Goal: Task Accomplishment & Management: Complete application form

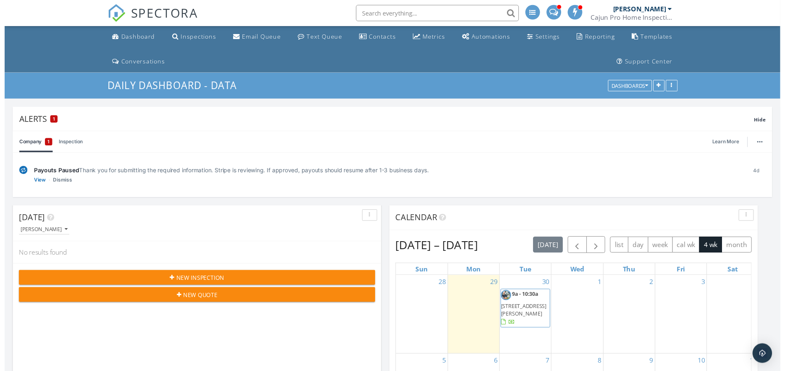
scroll to position [419759, 419754]
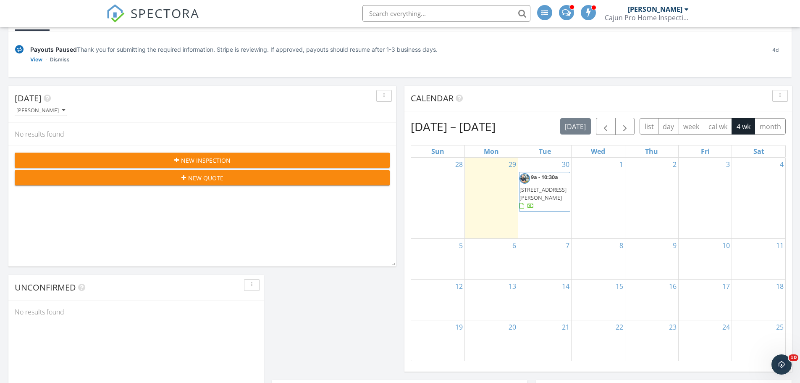
click at [194, 160] on span "New Inspection" at bounding box center [206, 160] width 50 height 9
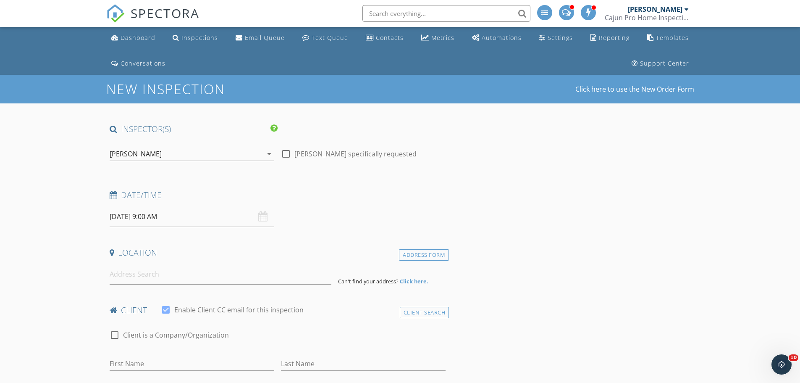
click at [152, 222] on input "09/30/2025 9:00 AM" at bounding box center [192, 216] width 165 height 21
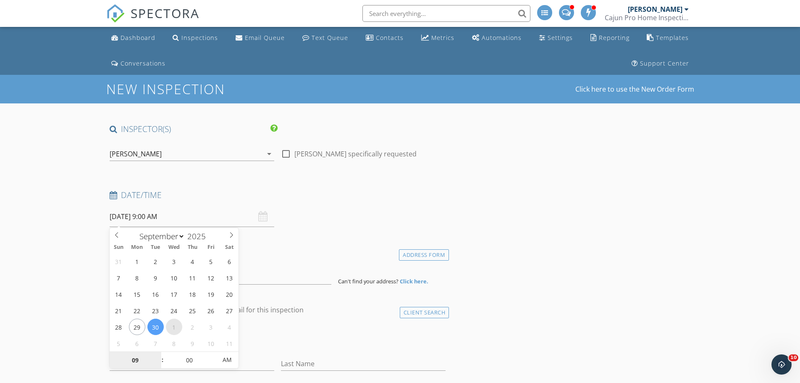
select select "9"
type input "[DATE] 9:00 AM"
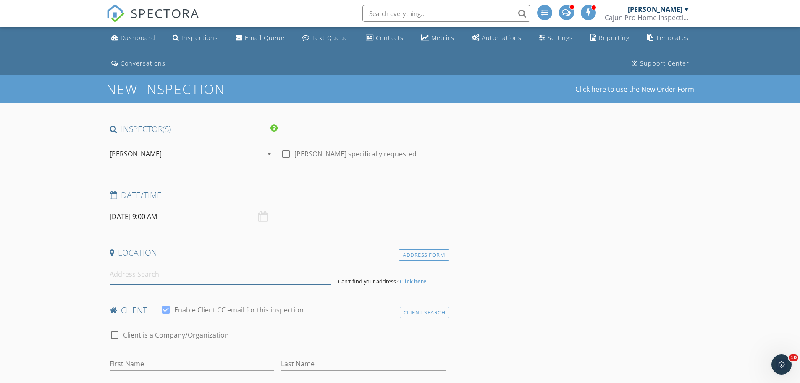
click at [145, 277] on input at bounding box center [221, 274] width 222 height 21
type input "3907 Vermont St, Alexandria, LA, USA"
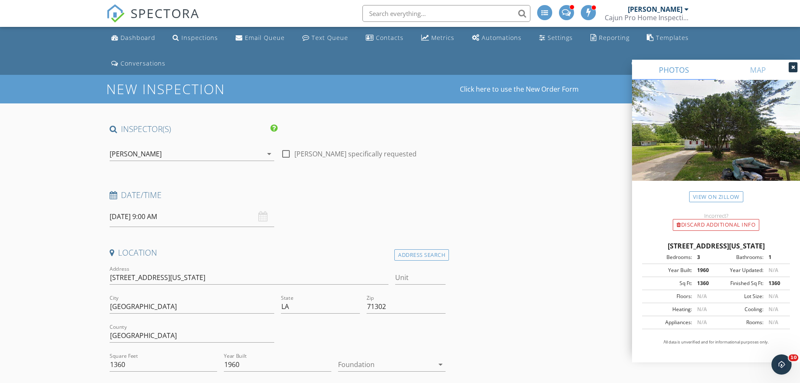
scroll to position [42, 0]
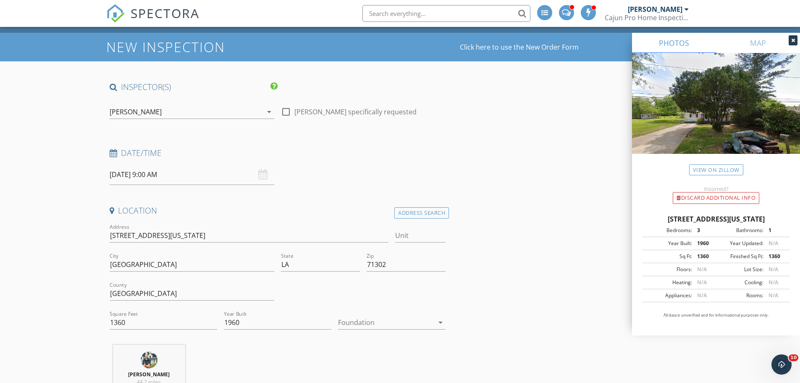
click at [386, 322] on div at bounding box center [386, 321] width 96 height 13
click at [359, 369] on div "Crawlspace" at bounding box center [392, 367] width 94 height 10
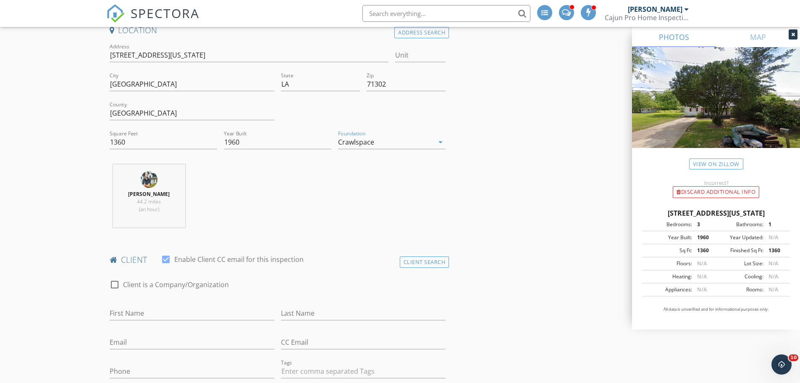
scroll to position [294, 0]
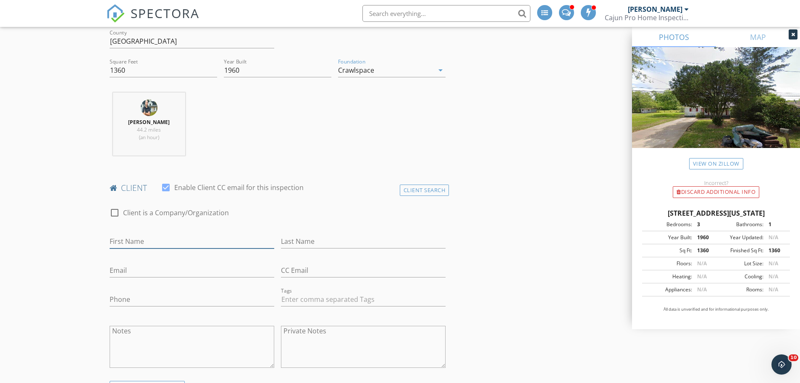
click at [163, 244] on input "First Name" at bounding box center [192, 241] width 165 height 14
type input "[PERSON_NAME]"
type input "Wix"
type input "[EMAIL_ADDRESS][DOMAIN_NAME]"
type input "[PHONE_NUMBER]"
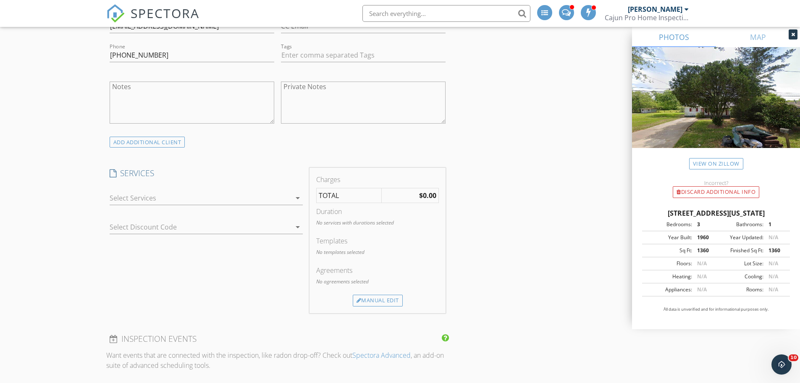
scroll to position [546, 0]
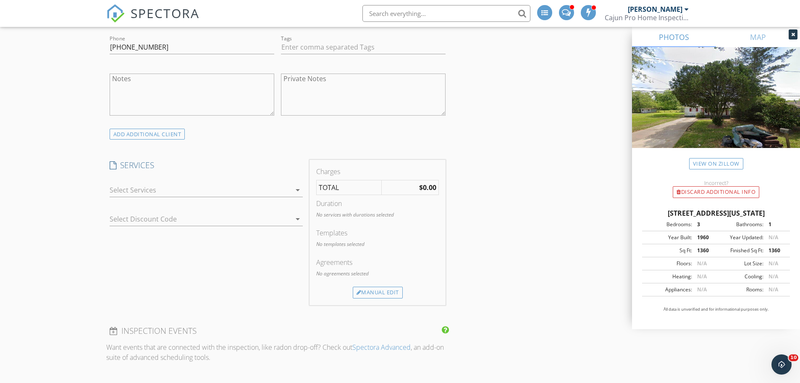
click at [188, 189] on div at bounding box center [200, 189] width 181 height 13
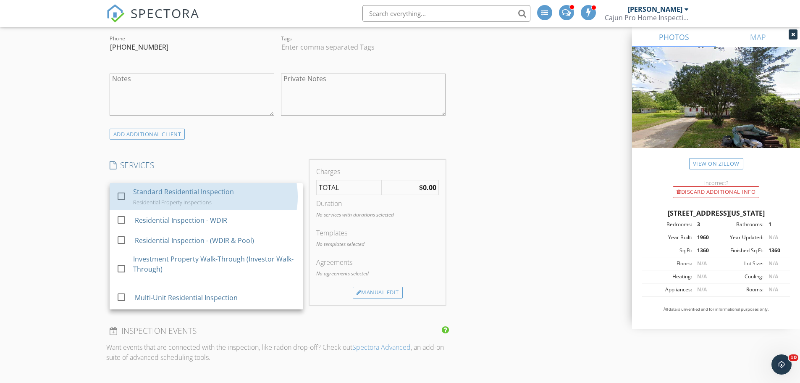
click at [188, 189] on div "Standard Residential Inspection" at bounding box center [183, 191] width 101 height 10
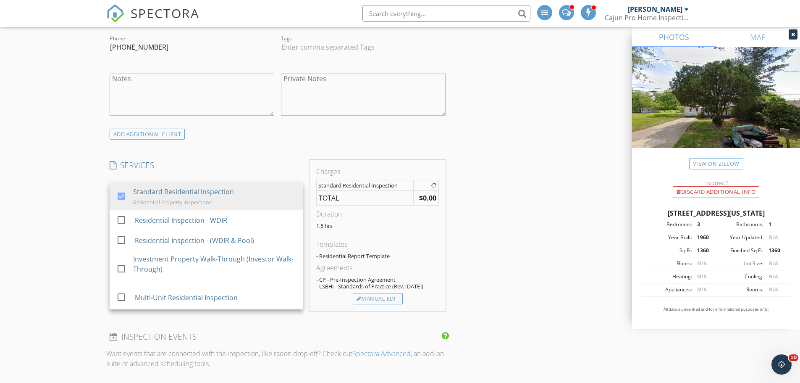
click at [40, 197] on div "New Inspection Click here to use the New Order Form INSPECTOR(S) check_box Trev…" at bounding box center [400, 330] width 800 height 1602
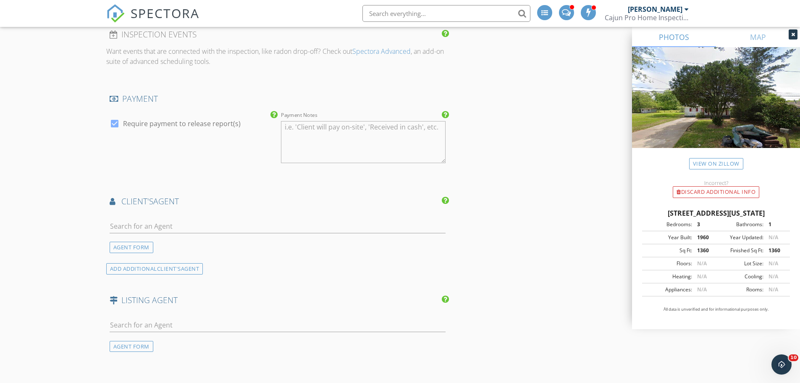
scroll to position [882, 0]
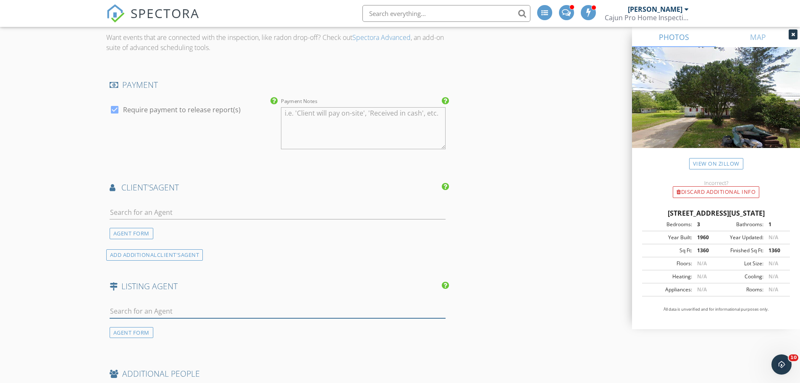
click at [181, 304] on input "text" at bounding box center [278, 311] width 336 height 14
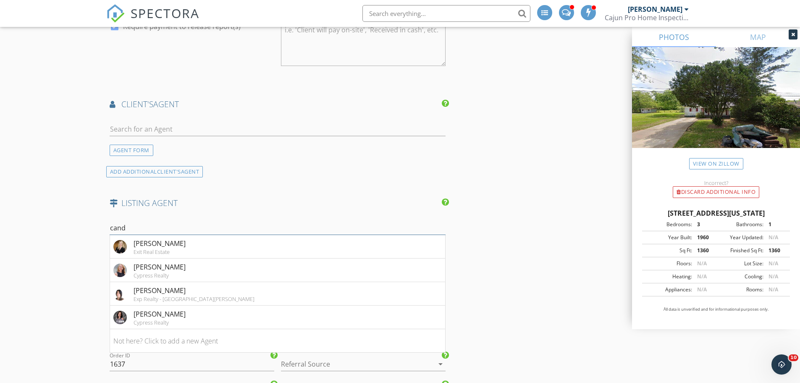
scroll to position [1008, 0]
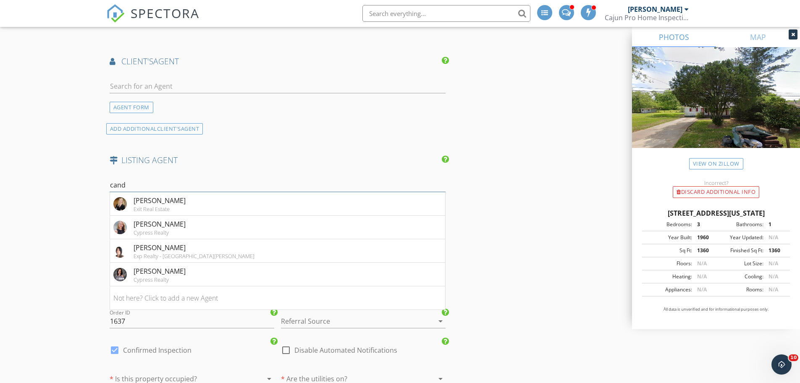
drag, startPoint x: 130, startPoint y: 175, endPoint x: 93, endPoint y: 176, distance: 37.4
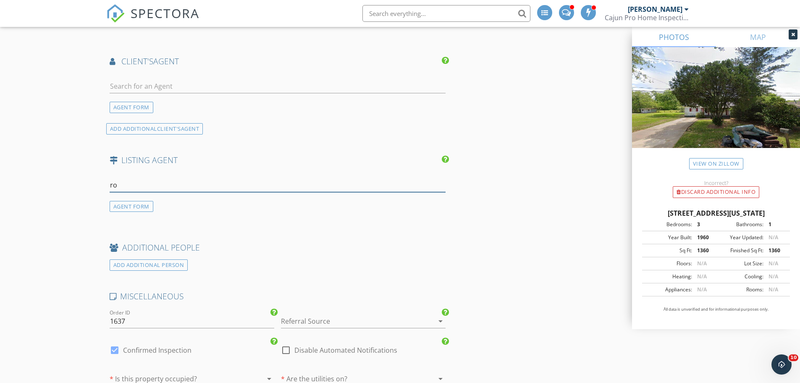
type input "r"
click at [127, 201] on div "AGENT FORM" at bounding box center [132, 206] width 44 height 11
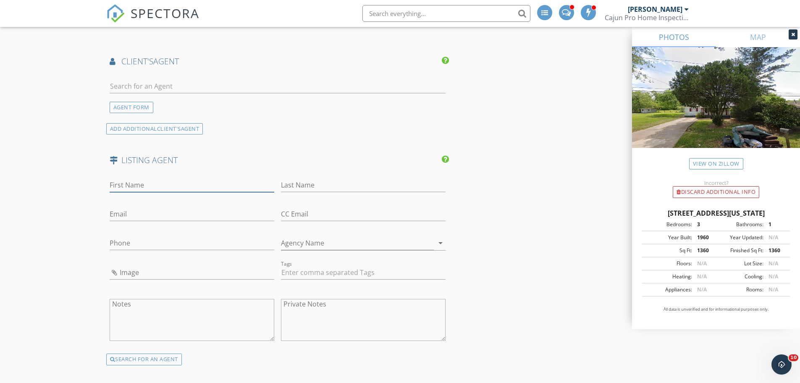
click at [156, 178] on input "First Name" at bounding box center [192, 185] width 165 height 14
type input "Candy"
type input "Ross"
click at [158, 242] on input "Phone" at bounding box center [192, 245] width 165 height 14
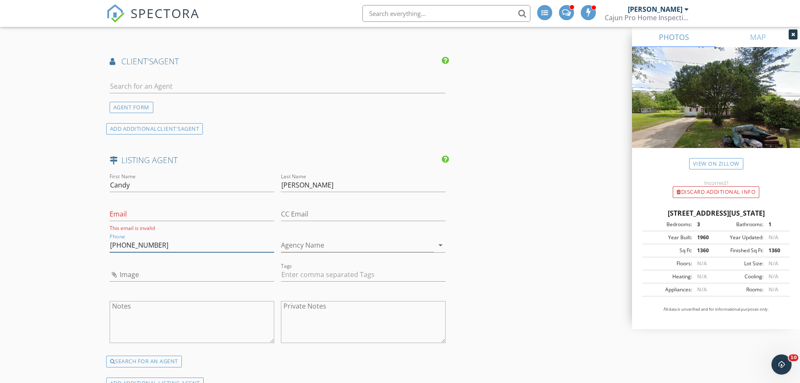
type input "[PHONE_NUMBER]"
click at [335, 241] on input "Agency Name" at bounding box center [357, 245] width 153 height 14
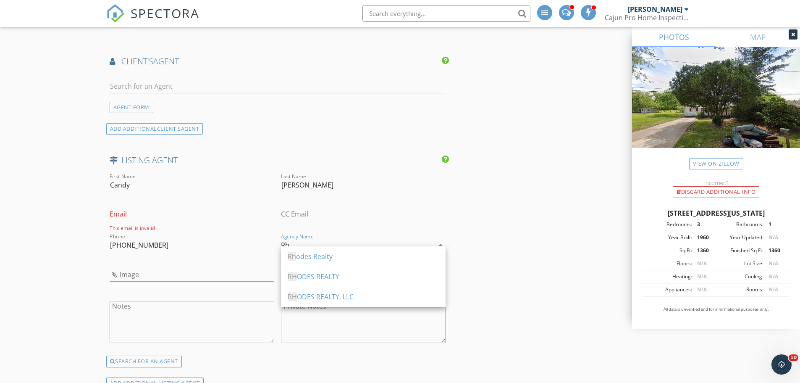
type input "R"
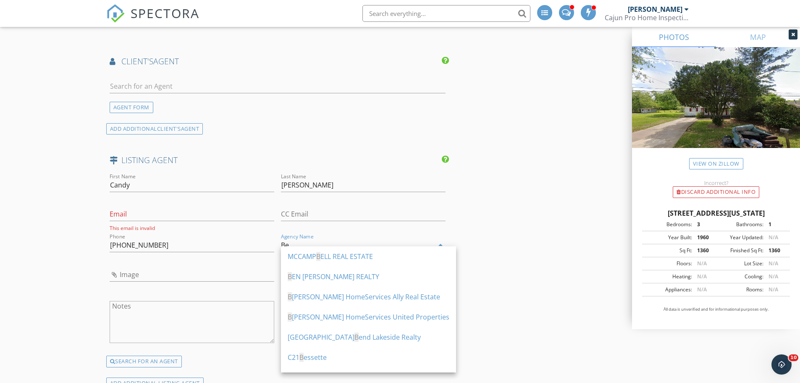
type input "B"
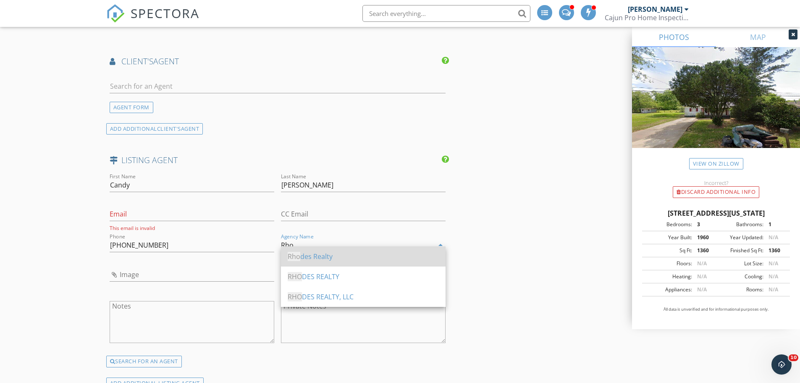
click at [309, 257] on div "Rho des Realty" at bounding box center [363, 256] width 151 height 10
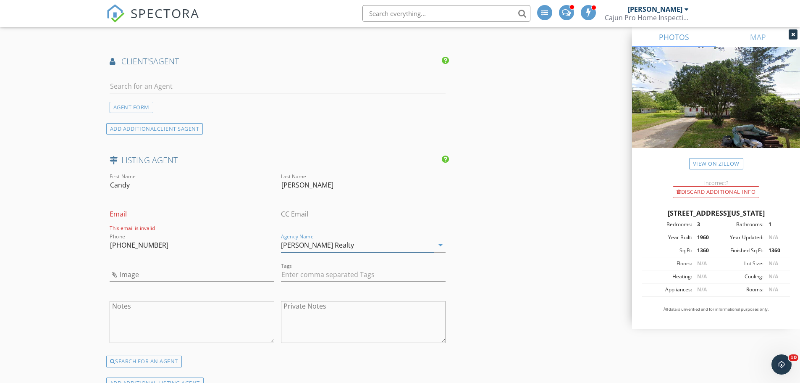
type input "[PERSON_NAME] Realty"
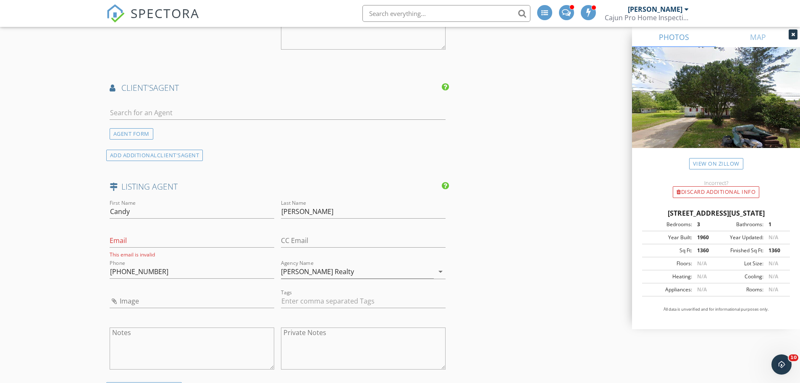
scroll to position [924, 0]
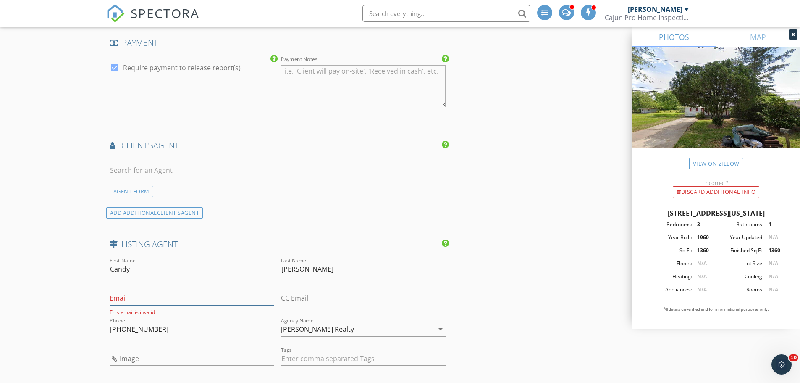
drag, startPoint x: 134, startPoint y: 287, endPoint x: 115, endPoint y: 287, distance: 18.5
click at [134, 291] on input "Email" at bounding box center [192, 298] width 165 height 14
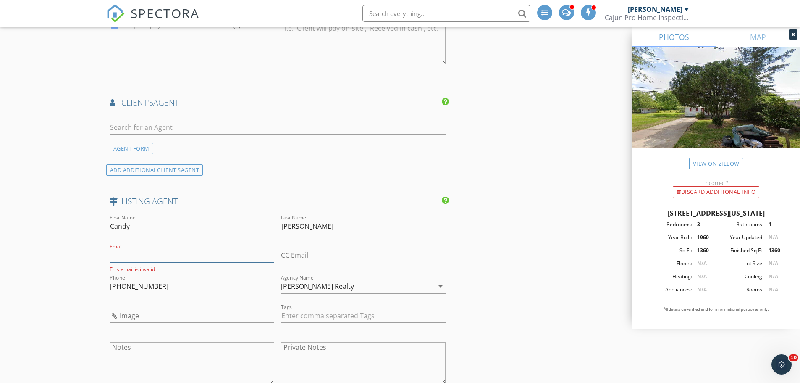
scroll to position [1008, 0]
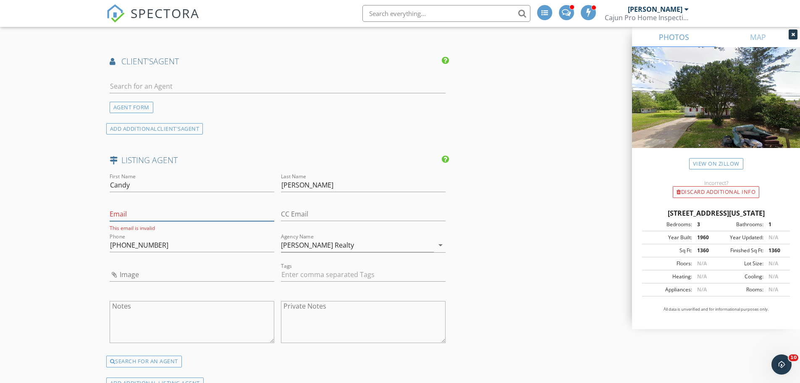
click at [141, 209] on input "Email" at bounding box center [192, 214] width 165 height 14
type input "[EMAIL_ADDRESS][DOMAIN_NAME]"
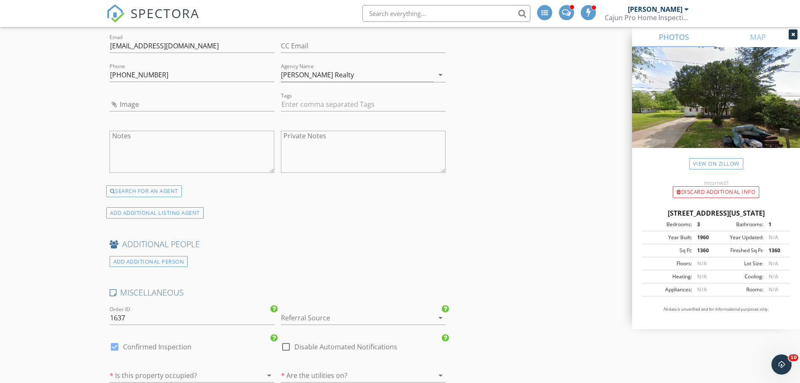
scroll to position [1218, 0]
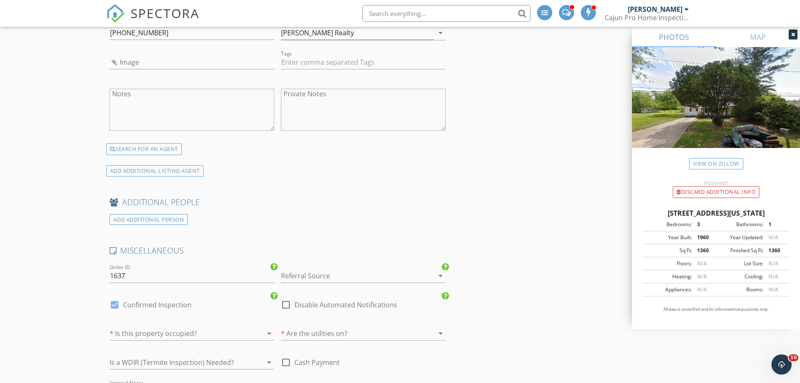
click at [327, 269] on div at bounding box center [351, 275] width 141 height 13
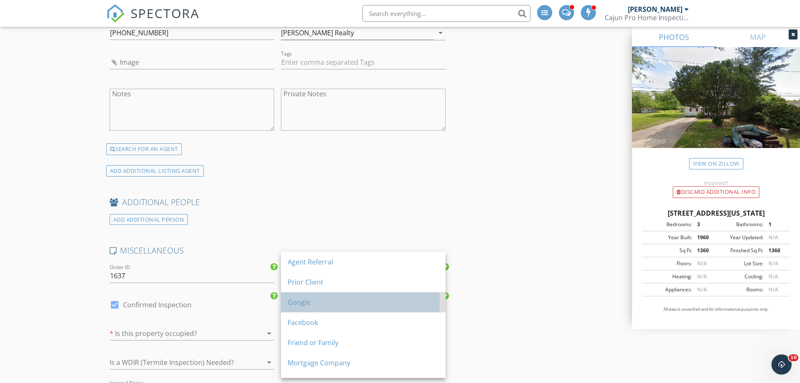
click at [306, 301] on div "Google" at bounding box center [363, 302] width 151 height 10
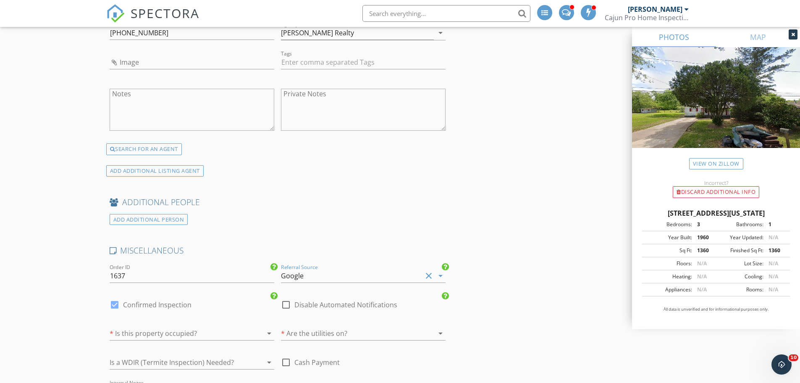
click at [299, 213] on div "ADD ADDITIONAL PERSON" at bounding box center [277, 218] width 343 height 11
click at [112, 297] on div at bounding box center [115, 304] width 14 height 14
checkbox input "false"
checkbox input "true"
click at [161, 327] on div at bounding box center [180, 332] width 141 height 13
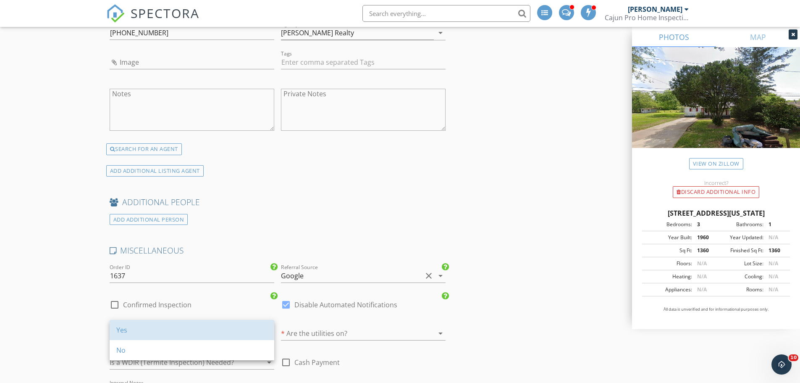
click at [161, 327] on div "Yes" at bounding box center [191, 330] width 151 height 10
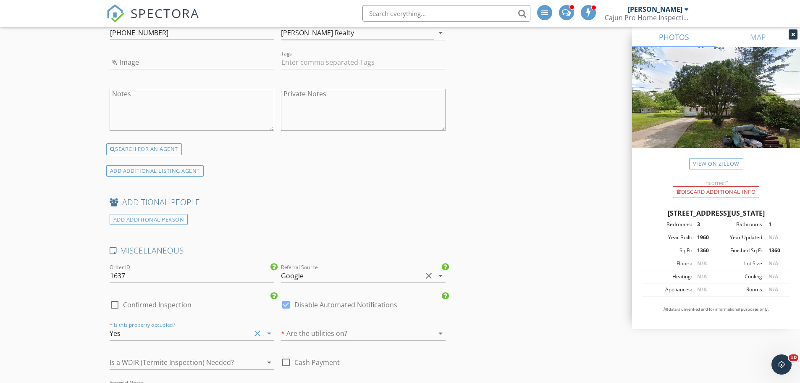
click at [310, 326] on div at bounding box center [351, 332] width 141 height 13
click at [310, 325] on div "Yes" at bounding box center [363, 330] width 151 height 10
click at [181, 358] on div at bounding box center [180, 361] width 141 height 13
click at [171, 372] on div "No" at bounding box center [191, 367] width 151 height 10
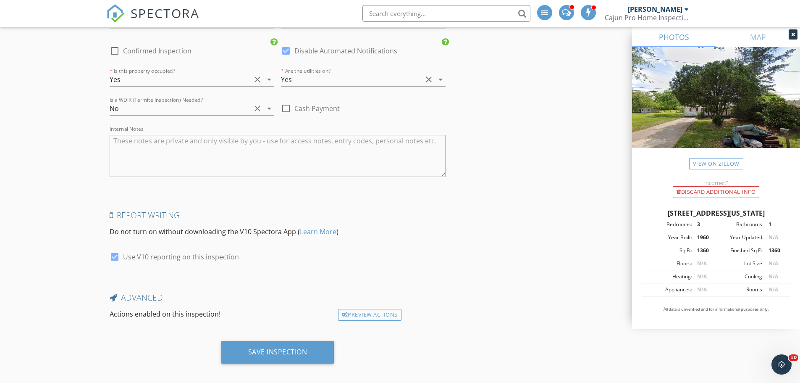
scroll to position [1472, 0]
click at [281, 340] on div "Save Inspection" at bounding box center [277, 351] width 113 height 23
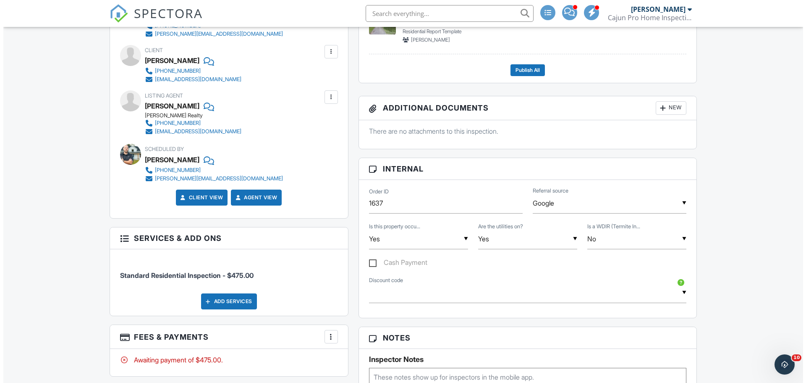
scroll to position [462, 0]
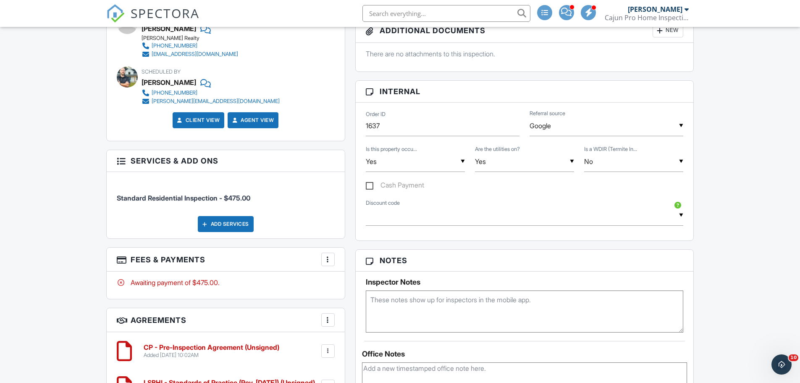
click at [329, 256] on div at bounding box center [328, 259] width 8 height 8
click at [365, 283] on li "Edit Fees & Payments" at bounding box center [370, 284] width 88 height 21
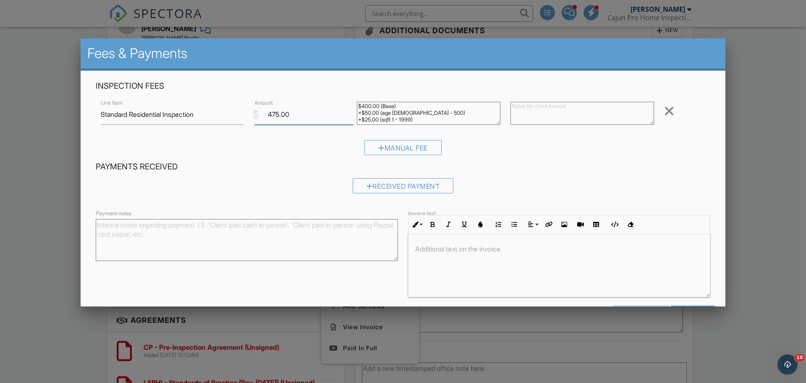
click at [274, 112] on input "475.00" at bounding box center [303, 114] width 99 height 21
type input "495.00"
click at [534, 167] on h4 "Payments Received" at bounding box center [403, 166] width 615 height 11
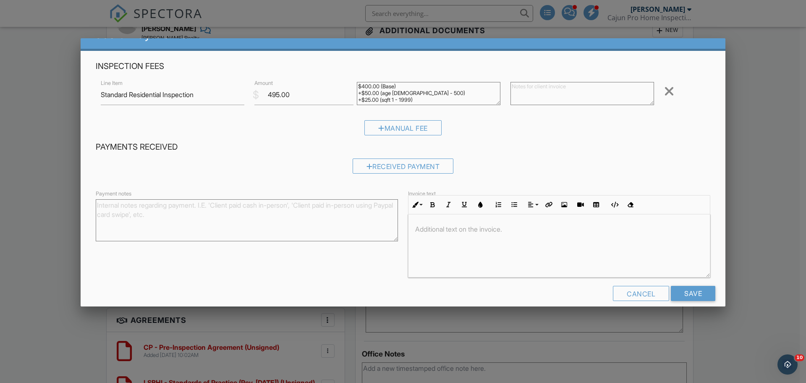
scroll to position [31, 0]
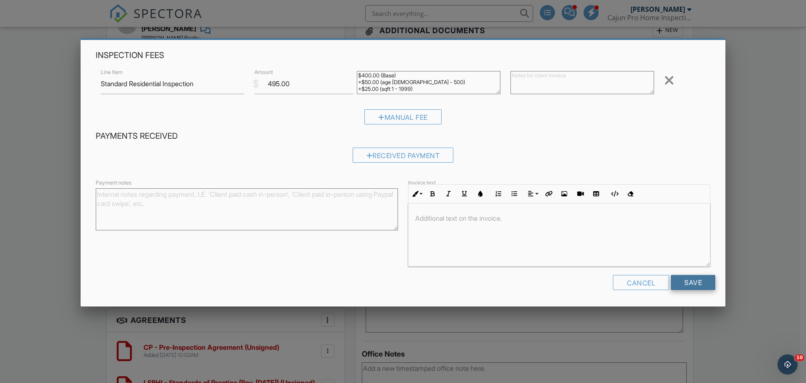
click at [693, 276] on input "Save" at bounding box center [693, 282] width 45 height 15
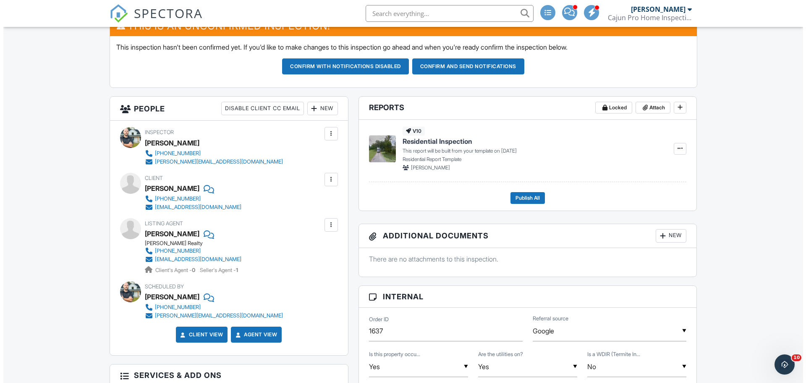
scroll to position [252, 0]
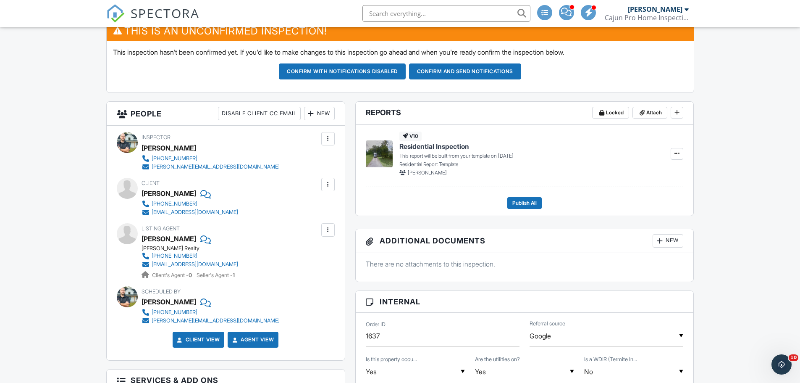
click at [328, 116] on div "New" at bounding box center [319, 113] width 31 height 13
click at [330, 159] on li "Client's Agent" at bounding box center [349, 159] width 83 height 21
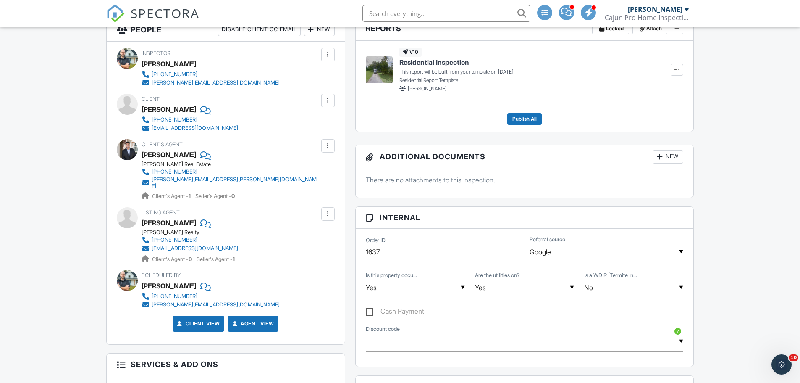
click at [165, 217] on div "[PERSON_NAME]" at bounding box center [169, 222] width 55 height 13
click at [326, 211] on div at bounding box center [328, 214] width 8 height 8
click at [306, 235] on li "Edit" at bounding box center [308, 239] width 43 height 21
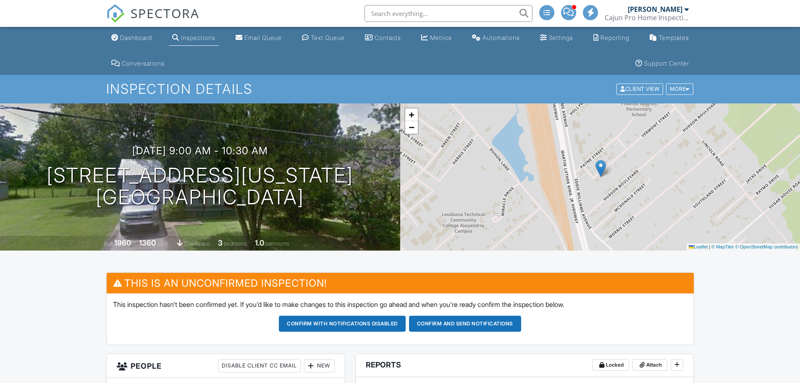
scroll to position [336, 0]
